Goal: Task Accomplishment & Management: Manage account settings

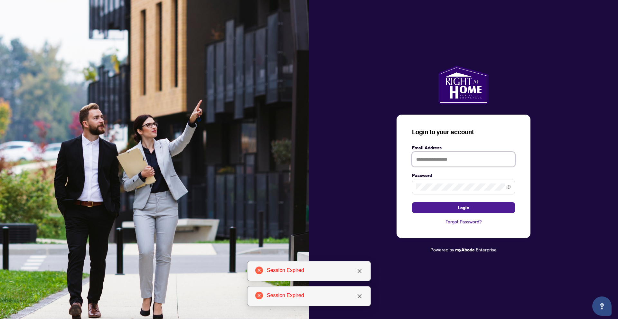
click at [453, 161] on input "text" at bounding box center [463, 159] width 103 height 15
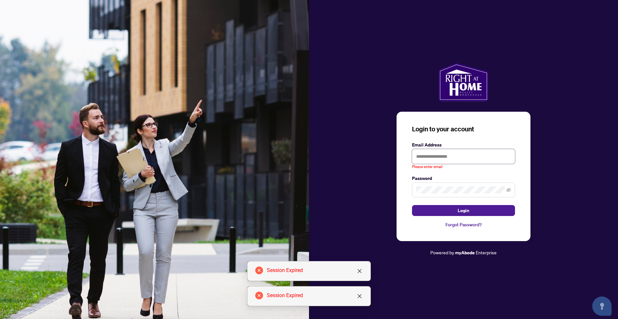
type input "**********"
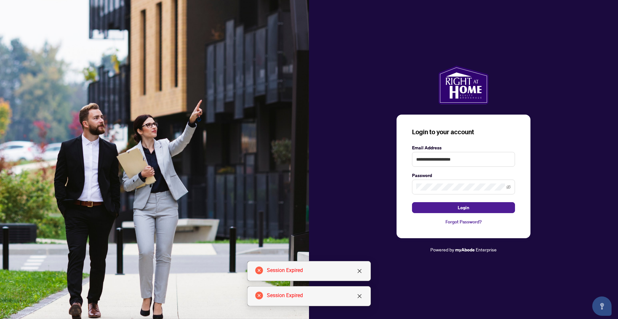
click at [461, 206] on span "Login" at bounding box center [464, 207] width 12 height 10
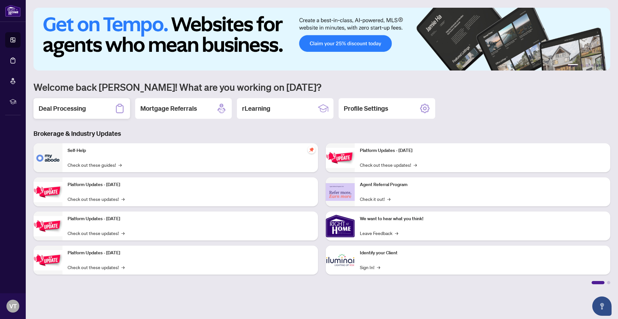
click at [94, 107] on div "Deal Processing" at bounding box center [81, 108] width 97 height 21
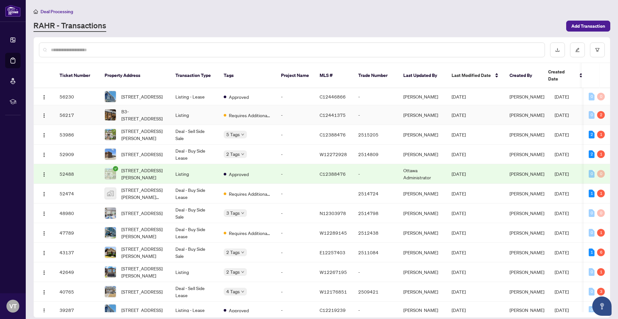
click at [201, 109] on td "Listing" at bounding box center [194, 115] width 48 height 20
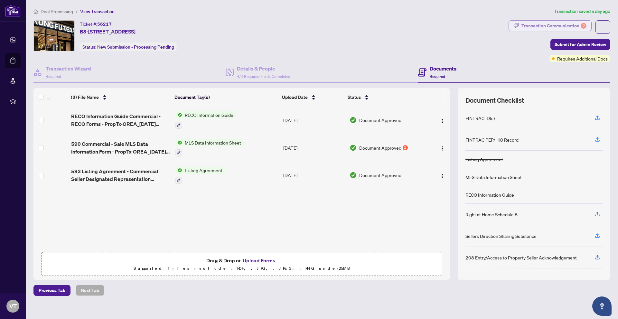
click at [544, 30] on div "Transaction Communication 2" at bounding box center [553, 26] width 65 height 10
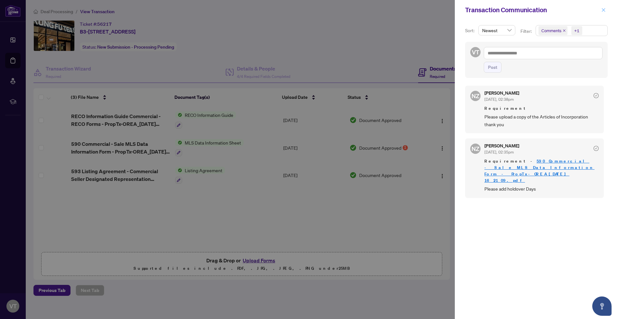
click at [602, 11] on icon "close" at bounding box center [604, 10] width 4 height 4
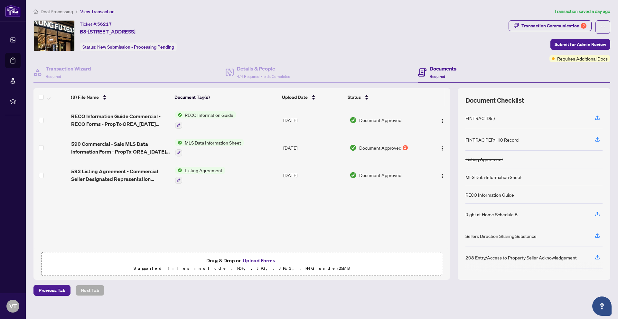
click at [254, 258] on button "Upload Forms" at bounding box center [259, 260] width 36 height 8
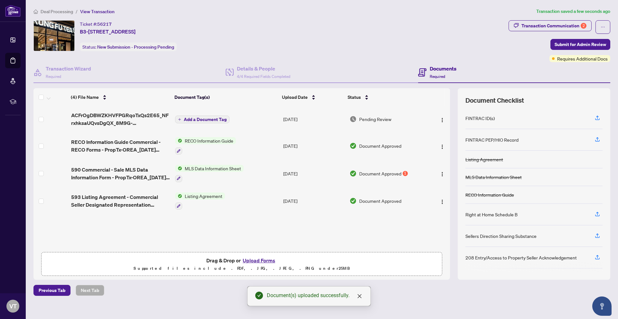
click at [213, 118] on span "Add a Document Tag" at bounding box center [205, 119] width 43 height 5
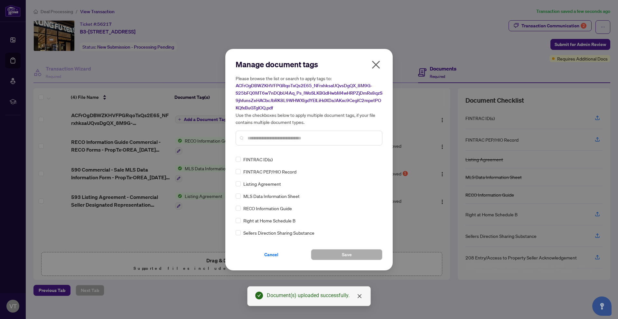
click at [277, 138] on input "text" at bounding box center [311, 138] width 129 height 7
type input "*"
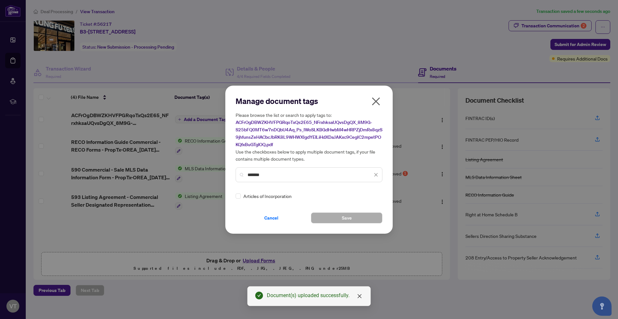
type input "*******"
click at [253, 200] on div "Manage document tags Please browse the list or search to apply tags to: ACFrOgD…" at bounding box center [309, 159] width 147 height 127
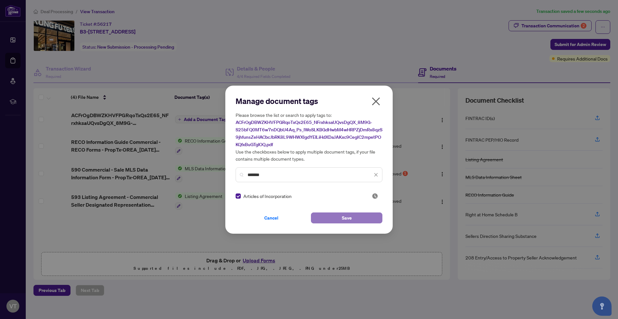
click at [329, 216] on button "Save" at bounding box center [346, 217] width 71 height 11
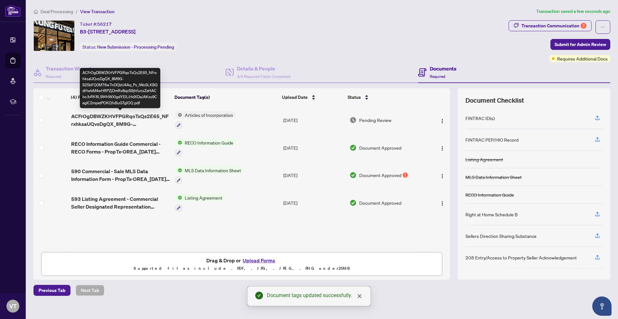
click at [142, 119] on span "ACFrOgDBWZKHVFPGRqoTxQs2E65_NFrxhksaUQvsDgQX_8M9G-S25bFQ0MT6w7nDQbU4Aq_Ps_IWoSL…" at bounding box center [120, 119] width 99 height 15
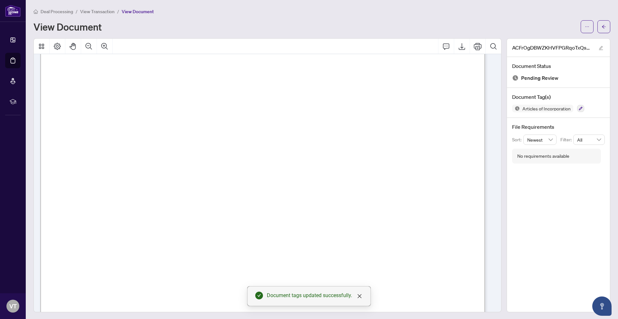
scroll to position [676, 0]
click at [86, 12] on span "View Transaction" at bounding box center [97, 12] width 34 height 6
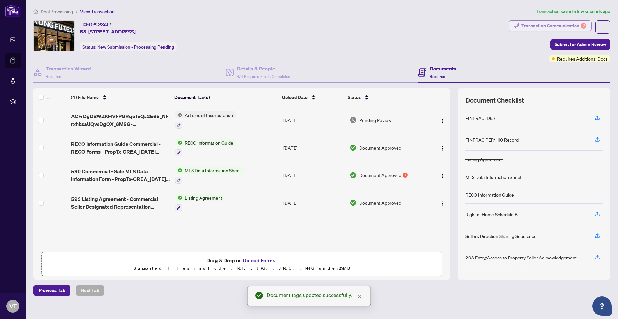
click at [560, 30] on div "Transaction Communication 2" at bounding box center [553, 26] width 65 height 10
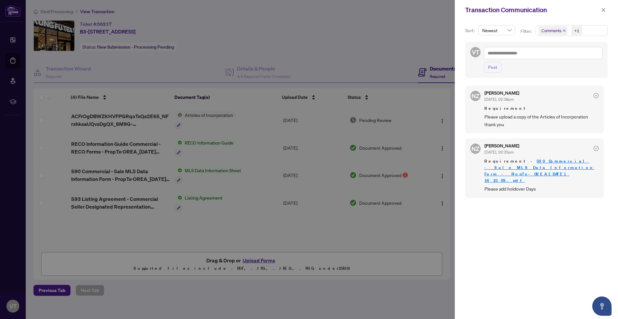
click at [595, 95] on icon "check-circle" at bounding box center [595, 95] width 5 height 5
click at [169, 49] on div at bounding box center [309, 159] width 618 height 319
click at [603, 12] on icon "close" at bounding box center [603, 10] width 5 height 5
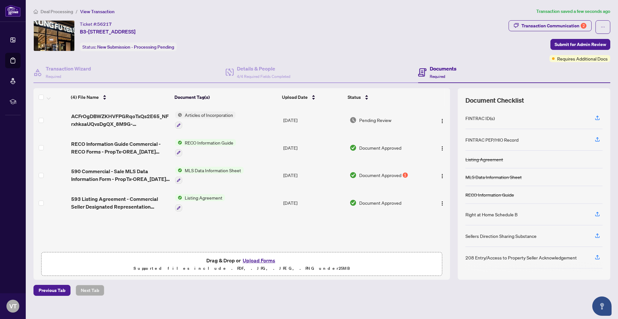
click at [52, 11] on span "Deal Processing" at bounding box center [57, 12] width 33 height 6
